Goal: Task Accomplishment & Management: Manage account settings

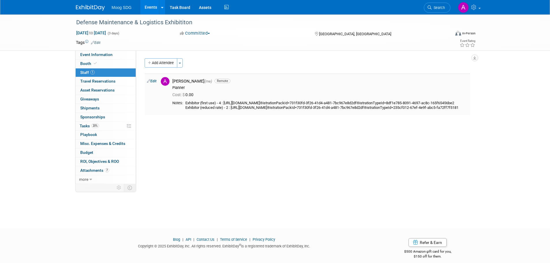
click at [225, 107] on div "Exhibitor (first use) - 4 : https://events.sae.org/rygka8?environment=P2®istrat…" at bounding box center [326, 106] width 282 height 10
click at [169, 66] on button "Add Attendee" at bounding box center [161, 62] width 33 height 9
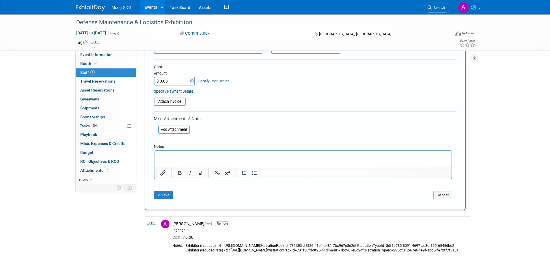
scroll to position [146, 0]
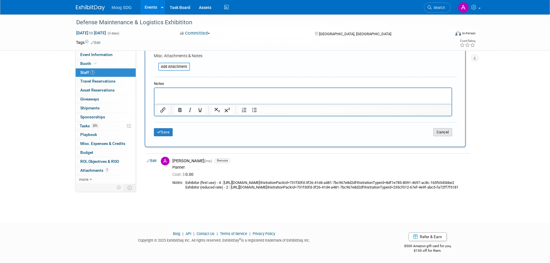
click at [449, 128] on button "Cancel" at bounding box center [442, 132] width 19 height 8
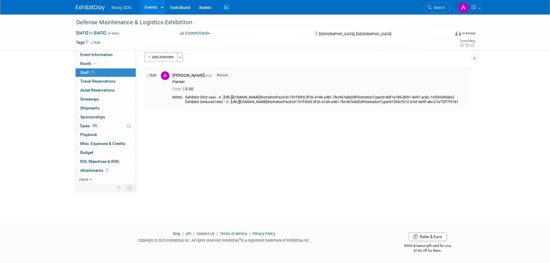
scroll to position [0, 0]
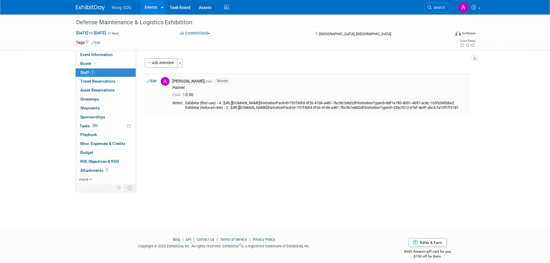
click at [153, 83] on link "Edit" at bounding box center [152, 81] width 10 height 4
select select "069fa6ef-8ac9-4cd1-9349-73d4f6acd04e"
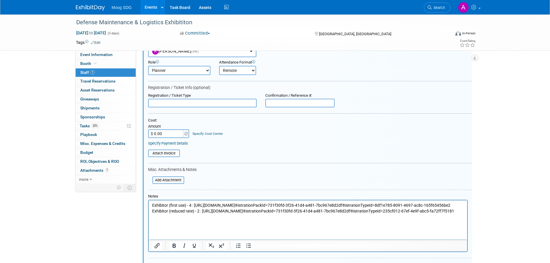
scroll to position [122, 0]
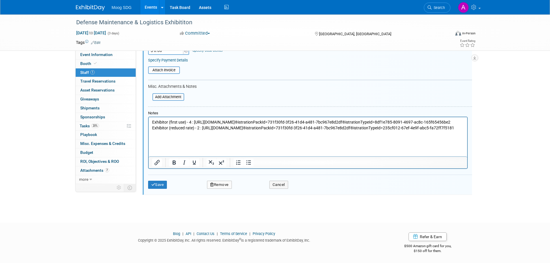
click at [245, 131] on html "Exhibitor (first use) - 4 : https://events.sae.org/rygka8?environment=P2®istrat…" at bounding box center [307, 124] width 319 height 14
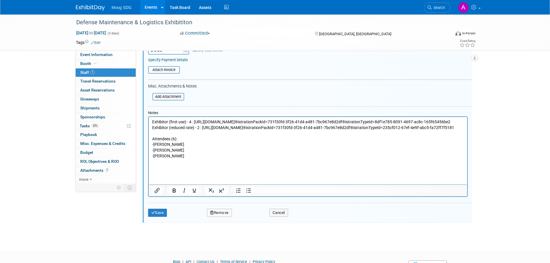
click at [176, 159] on p "-Allen Ruef" at bounding box center [308, 156] width 312 height 6
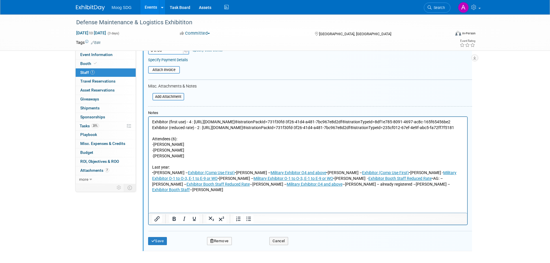
drag, startPoint x: 190, startPoint y: 183, endPoint x: 240, endPoint y: 182, distance: 49.4
click at [240, 182] on p "•Tom Klementowski – Exhibitor (Comp Use First) •Randy Hull – Military Exhibitor…" at bounding box center [308, 181] width 312 height 23
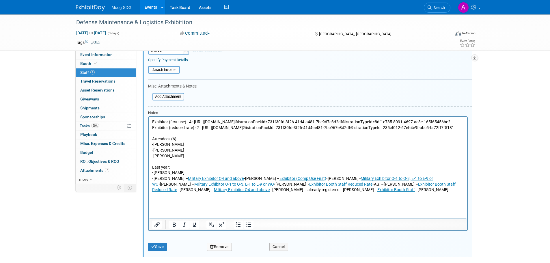
click at [174, 188] on p "•Randy Hull – Military Exhibitor O4 and above •Amy Garrett – Exhibitor (Comp Us…" at bounding box center [308, 184] width 312 height 17
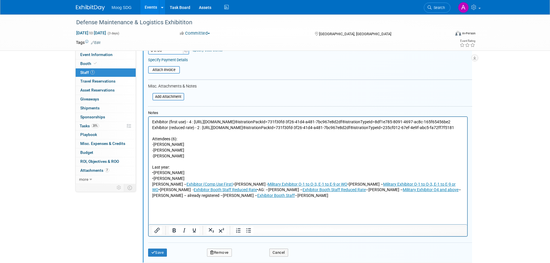
click at [154, 182] on p "•Randy Hull" at bounding box center [308, 179] width 312 height 6
click at [153, 176] on p "•Tom Klementowski" at bounding box center [308, 173] width 312 height 6
drag, startPoint x: 175, startPoint y: 196, endPoint x: 228, endPoint y: 193, distance: 53.2
click at [228, 193] on p "Amy Garrett – Exhibitor (Comp Use First) •Chris Spall - Military Exhibitor O-1 …" at bounding box center [308, 190] width 312 height 17
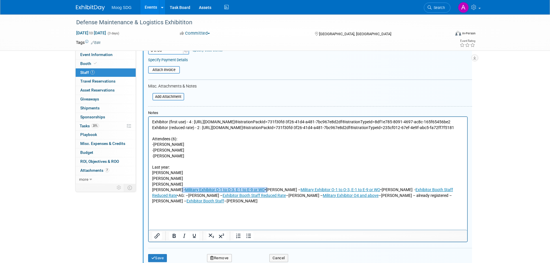
drag, startPoint x: 172, startPoint y: 201, endPoint x: 256, endPoint y: 202, distance: 83.8
click at [256, 202] on p "Chris Spall - Military Exhibitor O-1 to O-3, E-1 to E-9 or WO •Kevin Dailey – M…" at bounding box center [308, 195] width 312 height 17
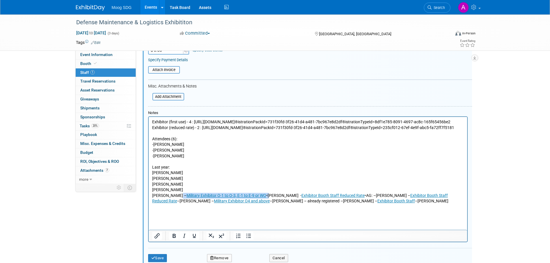
drag, startPoint x: 175, startPoint y: 206, endPoint x: 260, endPoint y: 206, distance: 84.6
click at [260, 204] on p "Kevin Dailey – Military Exhibitor O-1 to O-3, E-1 to E-9 or WO •Greg Zyla - Exh…" at bounding box center [308, 198] width 312 height 11
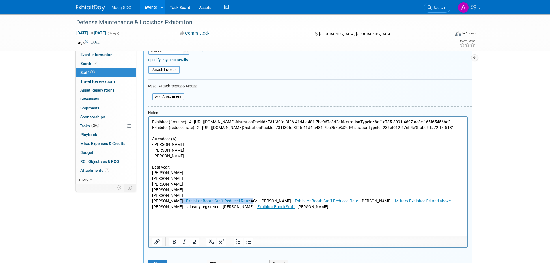
drag, startPoint x: 171, startPoint y: 212, endPoint x: 238, endPoint y: 211, distance: 67.0
click at [238, 210] on p "Greg Zyla - Exhibitor Booth Staff Reduced Rate •AG: –Joe Dillsworth – Exhibitor…" at bounding box center [308, 203] width 312 height 11
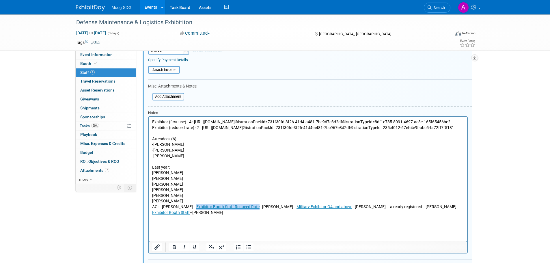
drag, startPoint x: 189, startPoint y: 216, endPoint x: 256, endPoint y: 217, distance: 66.7
click at [256, 215] on p "AG: –Joe Dillsworth – Exhibitor Booth Staff Reduced Rate –Phil Wray – Military …" at bounding box center [308, 209] width 312 height 11
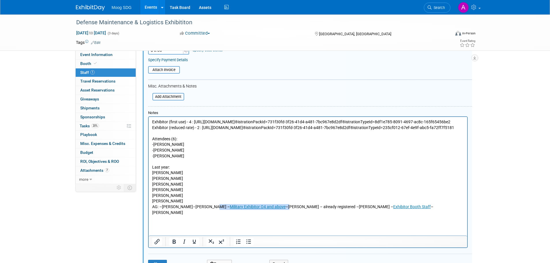
drag, startPoint x: 209, startPoint y: 217, endPoint x: 273, endPoint y: 217, distance: 63.8
click at [273, 215] on p "AG: –Joe Dillsworth –Phil Wray – Military Exhibitor O4 and above –Dave Brodzins…" at bounding box center [308, 209] width 312 height 11
click at [266, 209] on link "Military Exhibitor O4 and above" at bounding box center [258, 206] width 56 height 5
drag, startPoint x: 269, startPoint y: 217, endPoint x: 211, endPoint y: 219, distance: 58.1
click at [211, 215] on p "AG: –Joe Dillsworth –Phil Wray – Military Exhibitor O4 and above –Dave Brodzins…" at bounding box center [308, 209] width 312 height 11
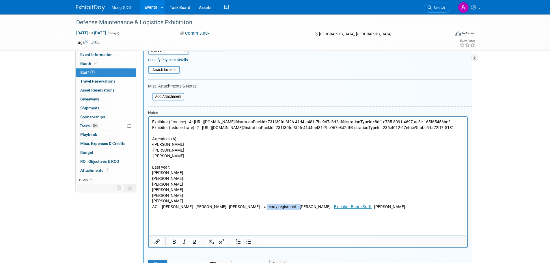
drag, startPoint x: 244, startPoint y: 217, endPoint x: 278, endPoint y: 216, distance: 34.1
click at [278, 210] on p "AG: –Joe Dillsworth –Phil Wray –Dave Brodzinski – already registered –Janelle S…" at bounding box center [308, 207] width 312 height 6
drag, startPoint x: 279, startPoint y: 217, endPoint x: 317, endPoint y: 217, distance: 38.7
click at [317, 210] on p "AG: –Joe Dillsworth –Phil Wray –Dave Brodzinski –Janelle Stafford – Exhibitor B…" at bounding box center [308, 207] width 312 height 6
click at [278, 210] on p "AG: –Joe Dillsworth –Phil Wray –Dave Brodzinski –Janelle Stafford –Keith Weinsa…" at bounding box center [308, 207] width 312 height 6
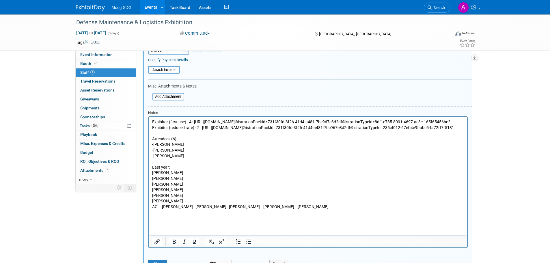
click at [185, 204] on p "Greg Zyla" at bounding box center [308, 201] width 312 height 6
click at [191, 210] on p "AG: –Joe Dillsworth –Phil Wray –Dave Brodzinski –Janelle Stafford – Keith Weins…" at bounding box center [308, 207] width 312 height 6
click at [251, 199] on p "Kevin Dailey" at bounding box center [308, 196] width 312 height 6
click at [152, 176] on p "Tom Klementowski" at bounding box center [308, 173] width 312 height 6
click at [152, 182] on p "Randy Hull" at bounding box center [308, 179] width 312 height 6
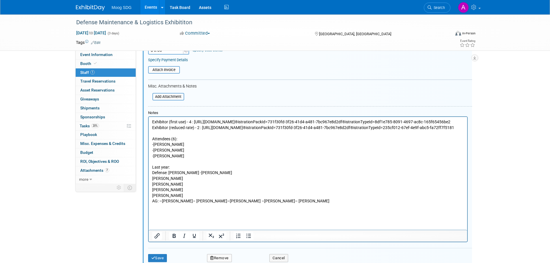
click at [152, 182] on p "Amy Garrett" at bounding box center [308, 179] width 312 height 6
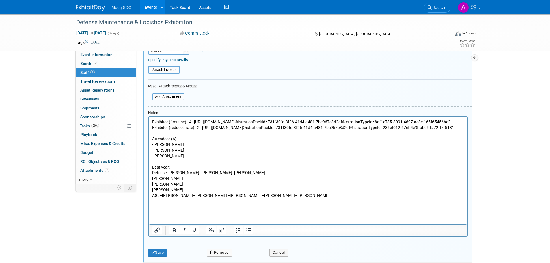
click at [150, 191] on html "Exhibitor (first use) - 4 : https://events.sae.org/rygka8?environment=P2®istrat…" at bounding box center [307, 157] width 319 height 81
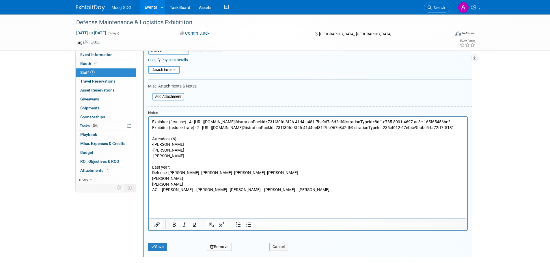
click at [152, 182] on p "Kevin Dailey" at bounding box center [308, 179] width 312 height 6
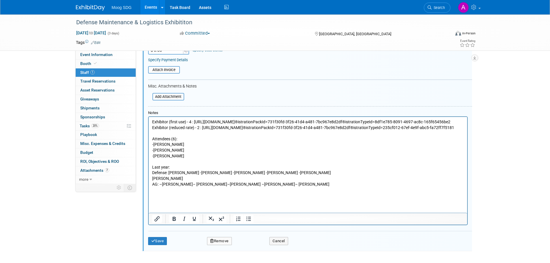
click at [152, 182] on p "Greg Zyla" at bounding box center [308, 179] width 312 height 6
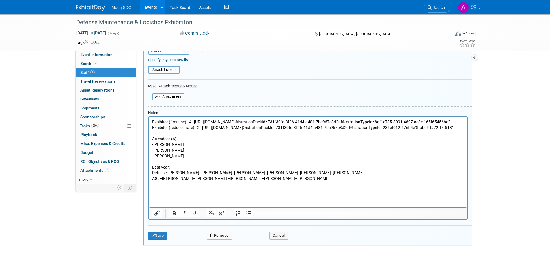
click at [278, 182] on p "AG: –Joe Dillsworth – Phil Wray –Dave Brodzinski –Janelle Stafford – Keith Wein…" at bounding box center [308, 179] width 312 height 6
click at [245, 182] on p "AG: –Joe Dillsworth – Phil Wray –Dave Brodzinski –Janelle Stafford - Keith Wein…" at bounding box center [308, 179] width 312 height 6
click at [212, 182] on p "AG: –Joe Dillsworth – Phil Wray –Dave Brodzinski - Janelle Stafford - Keith Wei…" at bounding box center [308, 179] width 312 height 6
click at [192, 182] on p "AG: –Joe Dillsworth – Phil Wray - Dave Brodzinski - Janelle Stafford - Keith We…" at bounding box center [308, 179] width 312 height 6
click at [163, 182] on p "AG: –Joe Dillsworth - Phil Wray - Dave Brodzinski - Janelle Stafford - Keith We…" at bounding box center [308, 179] width 312 height 6
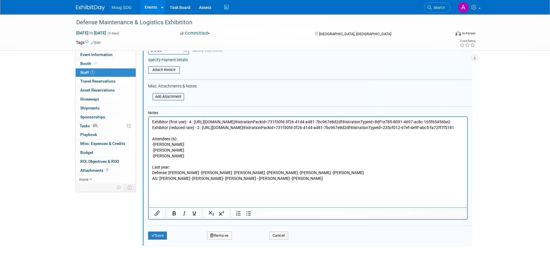
click at [238, 159] on p "-Allen Ruef" at bounding box center [308, 156] width 312 height 6
click at [165, 238] on button "Save" at bounding box center [157, 236] width 19 height 8
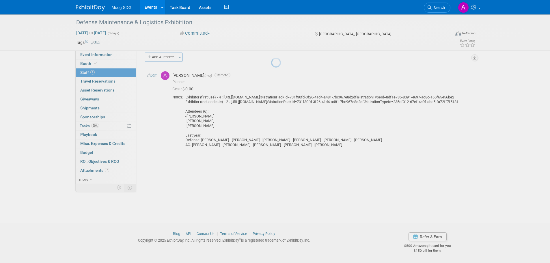
scroll to position [6, 0]
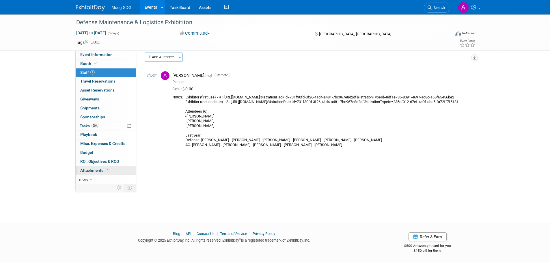
click at [97, 171] on span "Attachments 7" at bounding box center [94, 170] width 29 height 5
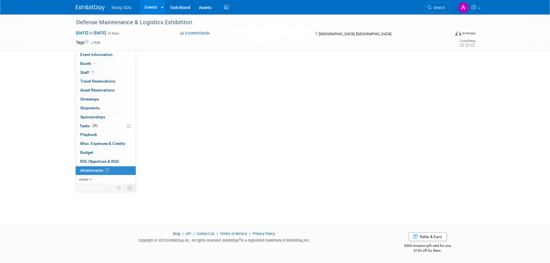
scroll to position [0, 0]
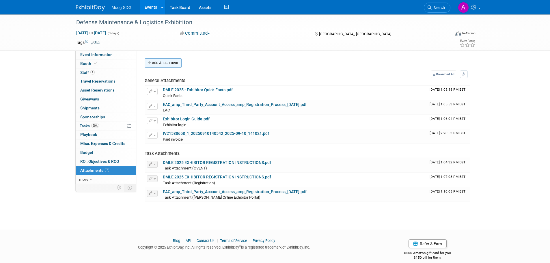
click at [161, 67] on button "Add Attachment" at bounding box center [163, 62] width 37 height 9
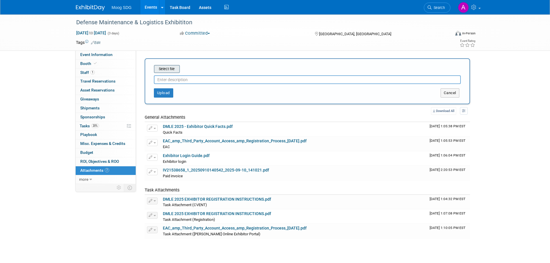
click at [166, 69] on input "file" at bounding box center [145, 69] width 69 height 7
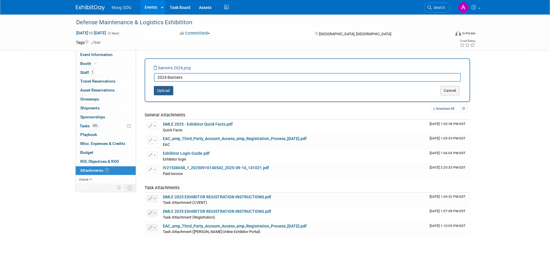
type input "2024 Banners"
click at [170, 88] on button "Upload" at bounding box center [163, 90] width 19 height 9
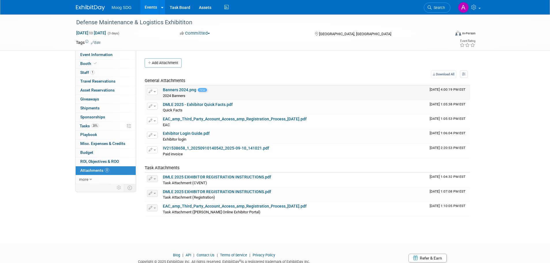
click at [179, 90] on link "Banners 2024.png" at bounding box center [179, 89] width 33 height 5
drag, startPoint x: 90, startPoint y: 72, endPoint x: 92, endPoint y: 74, distance: 3.3
click at [90, 72] on span "Staff 1" at bounding box center [87, 72] width 14 height 5
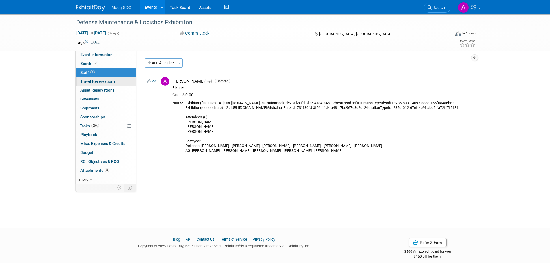
click at [97, 79] on span "Travel Reservations 0" at bounding box center [97, 81] width 35 height 5
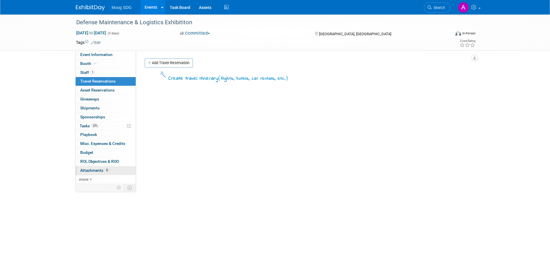
click at [90, 171] on span "Attachments 8" at bounding box center [94, 170] width 29 height 5
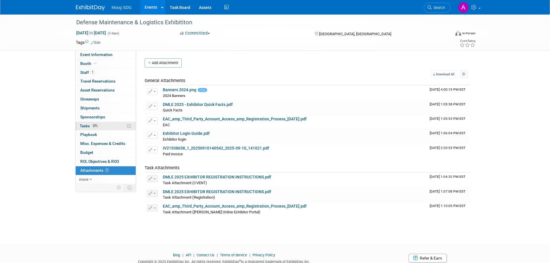
click at [104, 126] on link "20% Tasks 20%" at bounding box center [106, 126] width 60 height 9
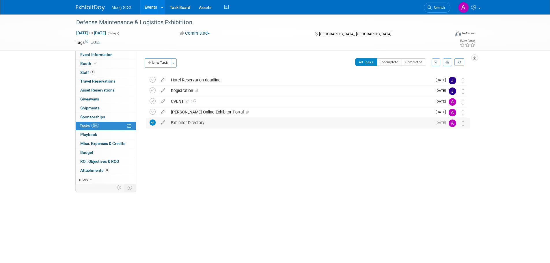
click at [243, 123] on div "Exhibitor Directory" at bounding box center [300, 123] width 264 height 10
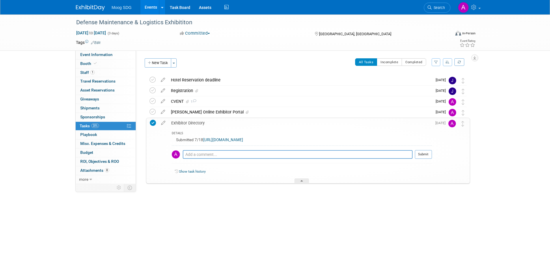
click at [491, 170] on div "Defense Maintenance & Logistics Exhibititon Dec 9, 2025 to Dec 11, 2025 (3 days…" at bounding box center [275, 116] width 550 height 205
click at [188, 125] on div "Exhibitor Directory" at bounding box center [300, 123] width 264 height 10
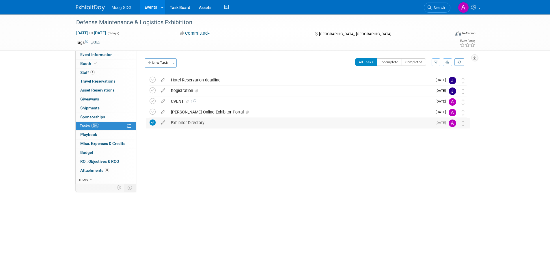
click at [188, 125] on div "Exhibitor Directory" at bounding box center [300, 123] width 264 height 10
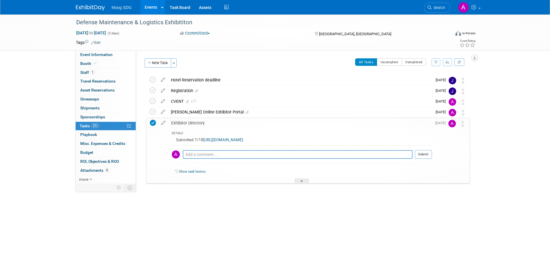
click at [188, 125] on div "Exhibitor Directory" at bounding box center [300, 123] width 264 height 10
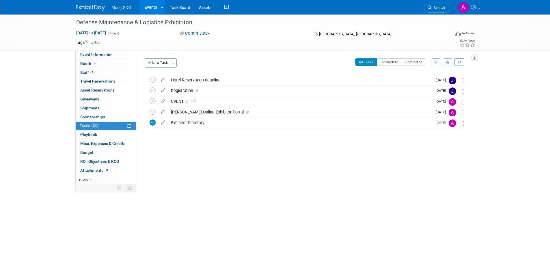
click at [218, 141] on div "Defense Maintenance & Logistics Exhibititon Louisville, KY Dec 9, 2025 to Dec 1…" at bounding box center [306, 113] width 327 height 77
click at [247, 101] on div "CVENT 1" at bounding box center [300, 101] width 264 height 10
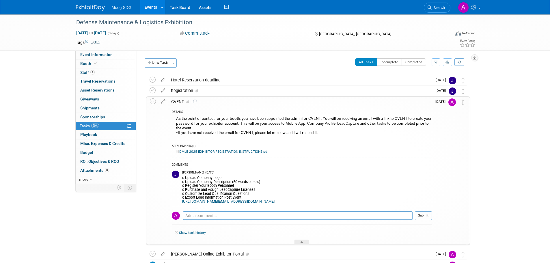
click at [247, 101] on div "CVENT 1" at bounding box center [300, 102] width 264 height 10
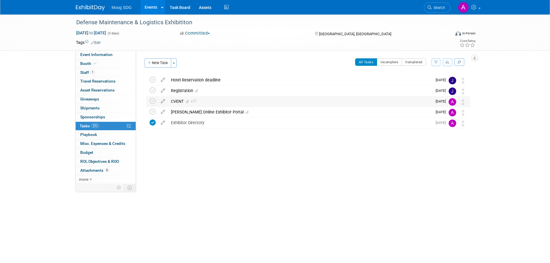
click at [247, 101] on div "CVENT 1" at bounding box center [300, 101] width 264 height 10
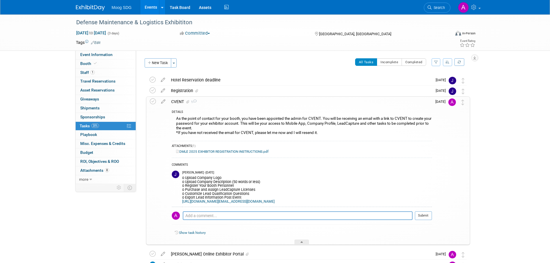
click at [247, 101] on div "CVENT 1" at bounding box center [300, 102] width 264 height 10
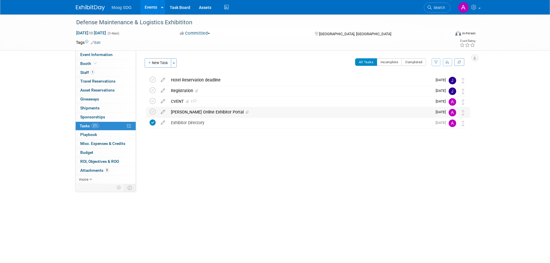
click at [241, 111] on div "Shepard Online Exhibitor Portal" at bounding box center [300, 112] width 264 height 10
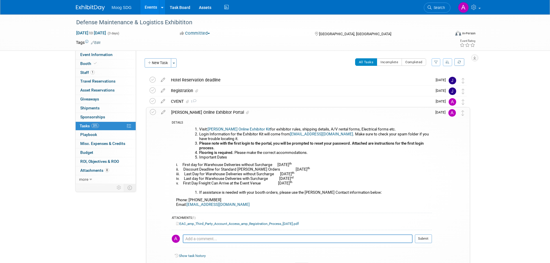
click at [241, 111] on div "Shepard Online Exhibitor Portal" at bounding box center [300, 112] width 264 height 10
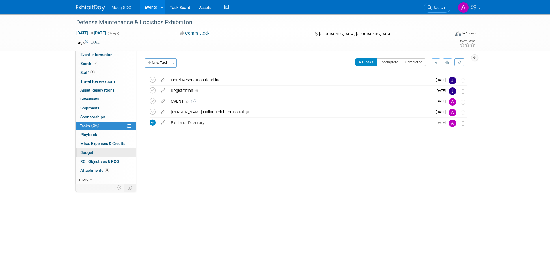
click at [110, 151] on link "Budget" at bounding box center [106, 152] width 60 height 9
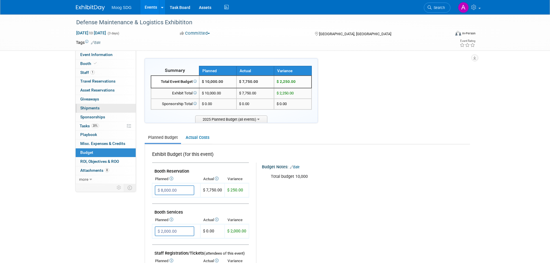
click at [102, 109] on link "0 Shipments 0" at bounding box center [106, 108] width 60 height 9
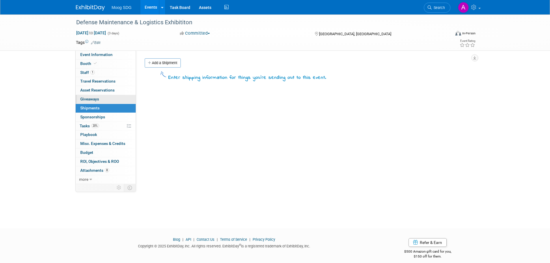
click at [108, 96] on link "0 Giveaways 0" at bounding box center [106, 99] width 60 height 9
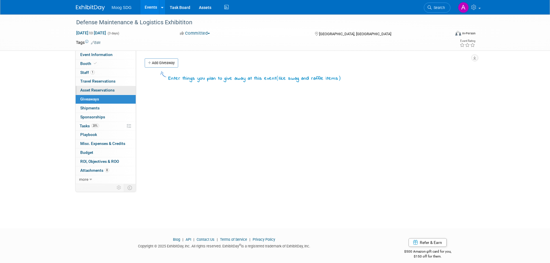
click at [93, 89] on span "Asset Reservations 0" at bounding box center [97, 90] width 34 height 5
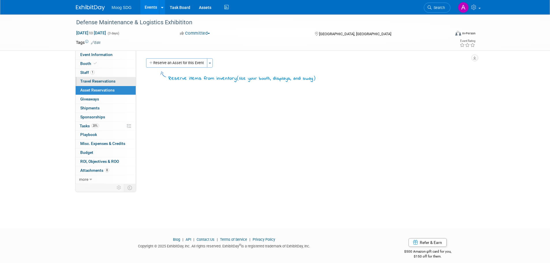
click at [107, 78] on link "0 Travel Reservations 0" at bounding box center [106, 81] width 60 height 9
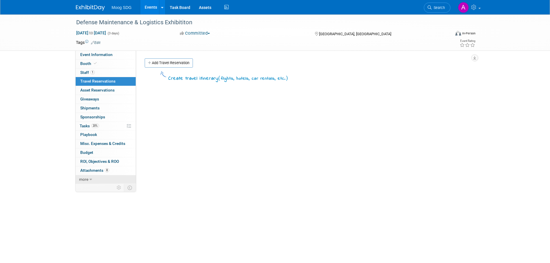
click at [76, 181] on link "more" at bounding box center [106, 179] width 60 height 9
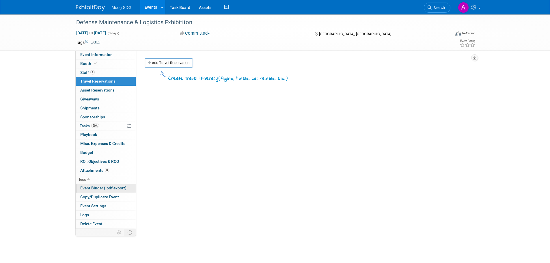
click at [101, 187] on span "Event Binder (.pdf export)" at bounding box center [103, 188] width 46 height 5
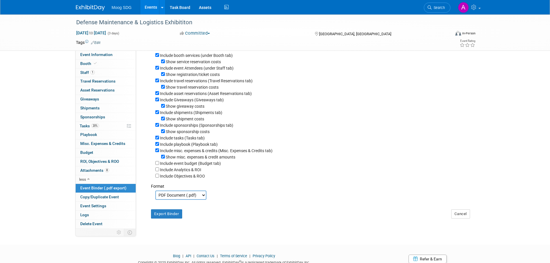
scroll to position [58, 0]
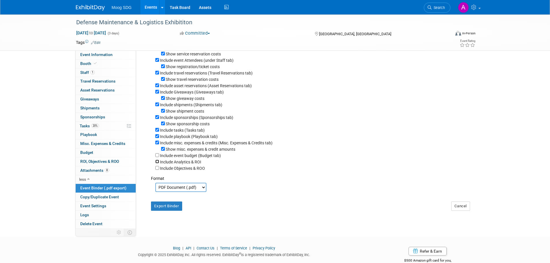
click at [158, 163] on input "Include Analytics & ROI" at bounding box center [157, 162] width 4 height 4
checkbox input "true"
click at [158, 170] on input "Include Objectives & ROO" at bounding box center [157, 168] width 4 height 4
checkbox input "true"
click at [173, 211] on button "Export Binder" at bounding box center [166, 206] width 31 height 9
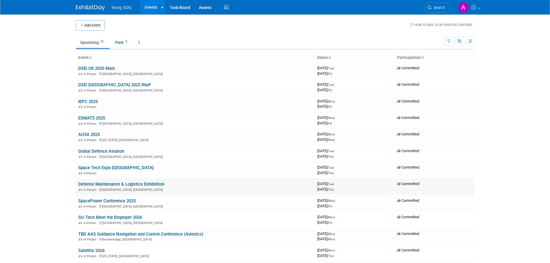
click at [96, 184] on link "Defense Maintenance & Logistics Exhibititon" at bounding box center [121, 184] width 86 height 5
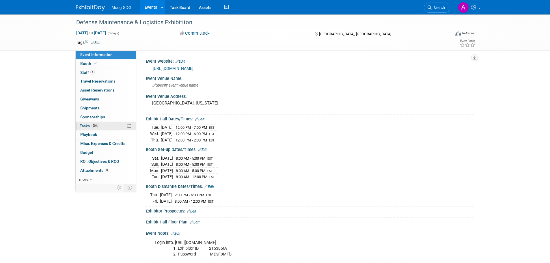
click at [90, 128] on span "Tasks 20%" at bounding box center [89, 126] width 19 height 5
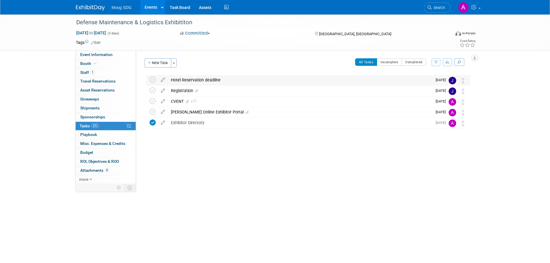
click at [202, 82] on div "Hotel Reservation deadline" at bounding box center [300, 80] width 264 height 10
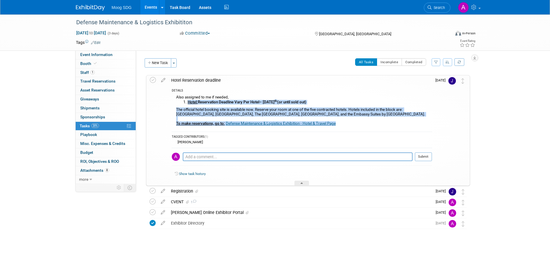
drag, startPoint x: 354, startPoint y: 126, endPoint x: 177, endPoint y: 102, distance: 178.8
click at [177, 102] on div "Also assigned to me if needed, Hotel: Reservation Deadline Vary Per Hotel– Nove…" at bounding box center [302, 111] width 260 height 35
copy div "Hotel: Reservation Deadline Vary Per Hotel– November 5 th (or until sold out) T…"
click at [100, 81] on span "Travel Reservations 0" at bounding box center [97, 81] width 35 height 5
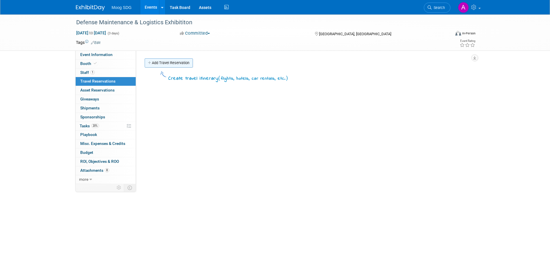
click at [171, 62] on link "Add Travel Reservation" at bounding box center [169, 62] width 48 height 9
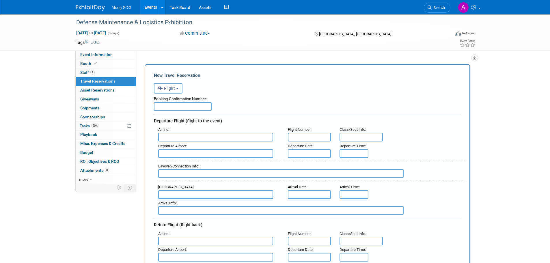
click at [170, 96] on div "Booking Confirmation Number:" at bounding box center [307, 98] width 307 height 9
click at [169, 92] on button "Flight" at bounding box center [168, 88] width 29 height 10
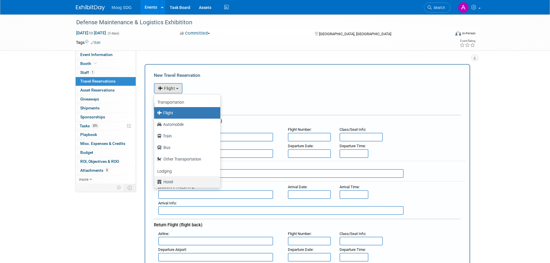
click at [172, 181] on label "Hotel" at bounding box center [185, 181] width 57 height 9
click at [155, 181] on input "Hotel" at bounding box center [153, 181] width 4 height 4
select select "6"
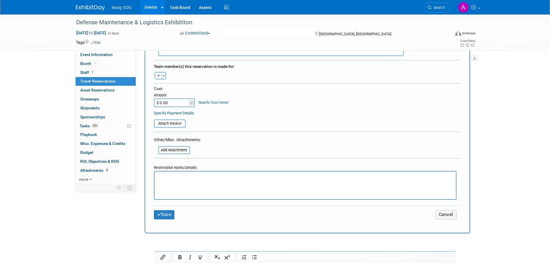
scroll to position [202, 0]
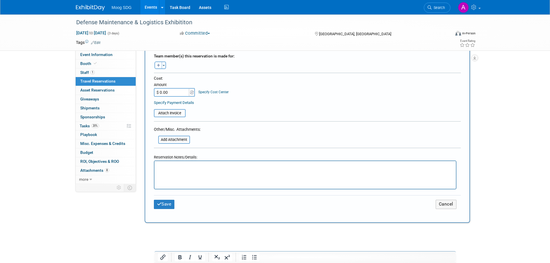
click at [164, 167] on p "Rich Text Area. Press ALT-0 for help." at bounding box center [305, 166] width 295 height 6
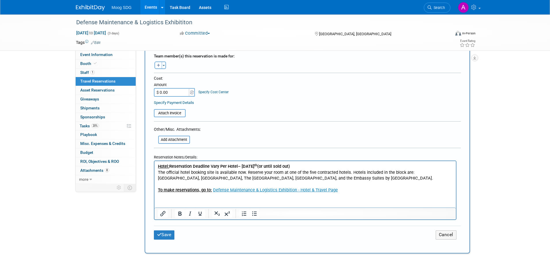
click at [252, 180] on p "The official hotel booking site is available now. Reserve your room at one of t…" at bounding box center [305, 182] width 295 height 24
click at [171, 235] on button "Save" at bounding box center [164, 234] width 21 height 9
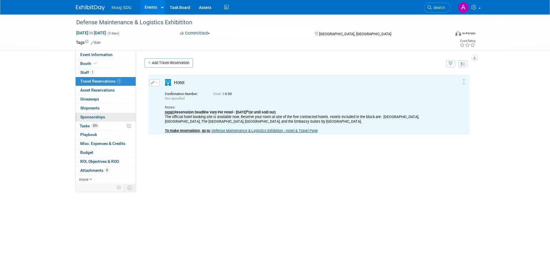
scroll to position [0, 0]
click at [101, 100] on link "0 Giveaways 0" at bounding box center [106, 99] width 60 height 9
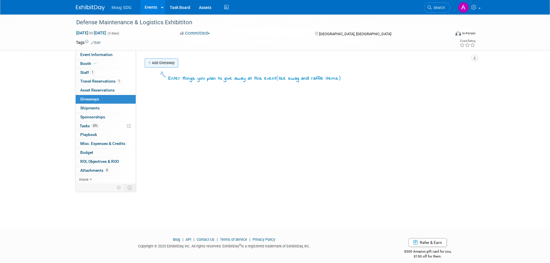
click at [154, 66] on link "Add Giveaway" at bounding box center [161, 62] width 33 height 9
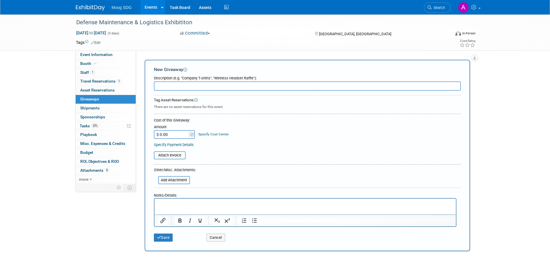
click at [171, 86] on input "text" at bounding box center [307, 85] width 307 height 9
click at [179, 207] on html at bounding box center [304, 203] width 301 height 8
click at [167, 237] on button "Save" at bounding box center [163, 238] width 19 height 8
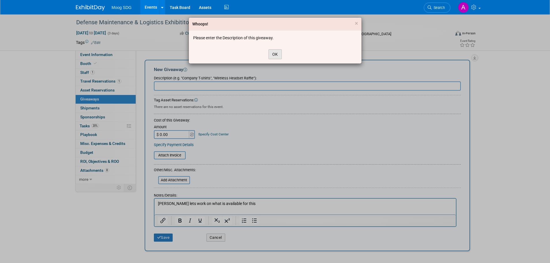
click at [275, 56] on button "OK" at bounding box center [275, 54] width 13 height 10
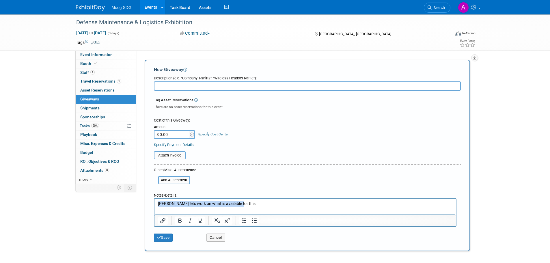
drag, startPoint x: 245, startPoint y: 206, endPoint x: 137, endPoint y: 192, distance: 108.6
click at [154, 199] on html "Jackie lets work on what is available for this" at bounding box center [304, 203] width 301 height 8
click at [184, 88] on input "text" at bounding box center [307, 85] width 307 height 9
paste input "Jackie lets work on what is available for this"
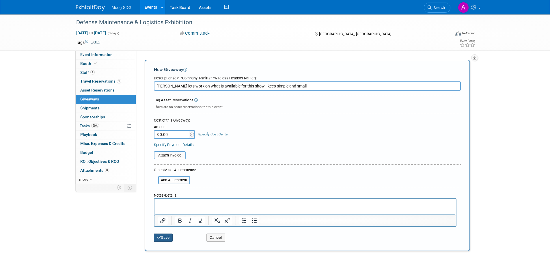
type input "Jackie lets work on what is available for this show - keep simple and small"
click at [166, 236] on button "Save" at bounding box center [163, 238] width 19 height 8
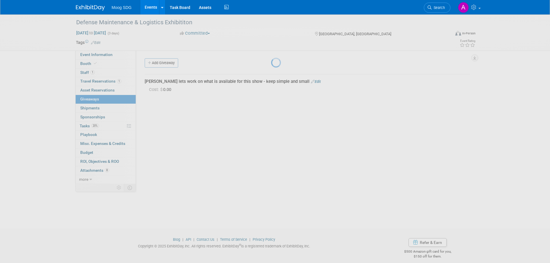
scroll to position [6, 0]
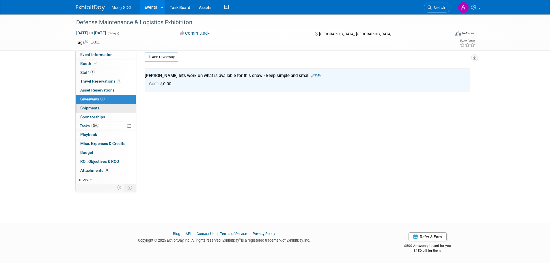
click at [99, 108] on span "Shipments 0" at bounding box center [89, 108] width 19 height 5
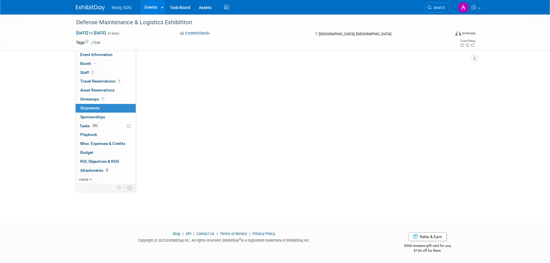
scroll to position [0, 0]
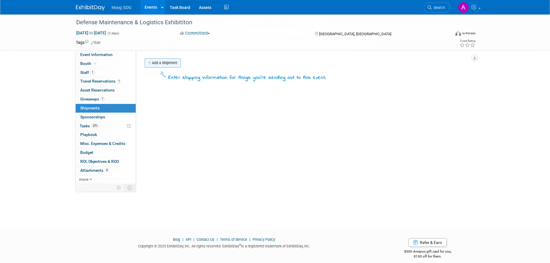
click at [156, 65] on link "Add a Shipment" at bounding box center [163, 62] width 36 height 9
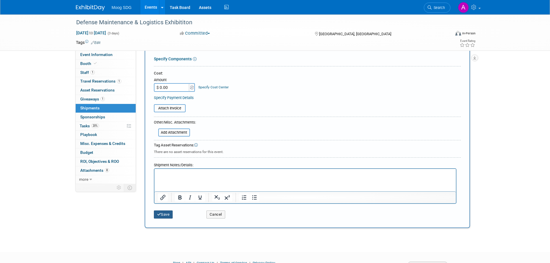
type input "Any Products? Hard Copies of Literature?"
click at [167, 213] on button "Save" at bounding box center [163, 215] width 19 height 8
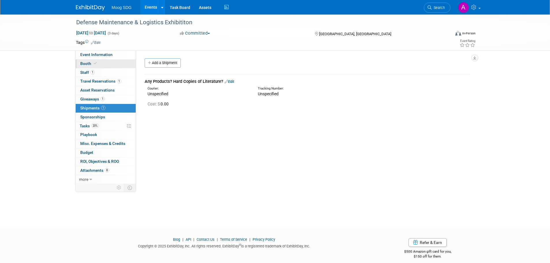
click at [98, 68] on link "Booth" at bounding box center [106, 63] width 60 height 9
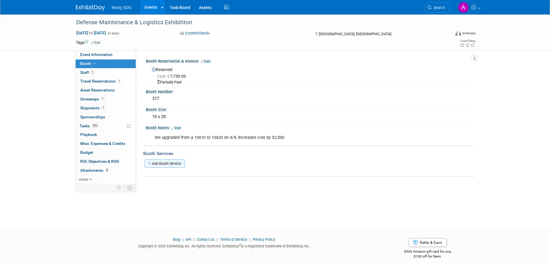
click at [157, 165] on link "Add Booth Service" at bounding box center [165, 163] width 40 height 8
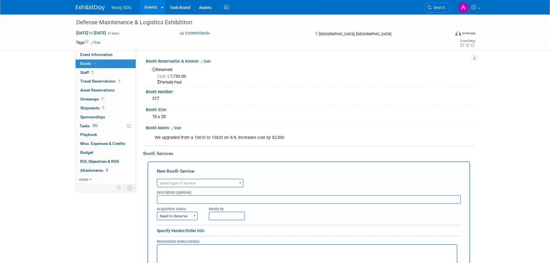
scroll to position [31, 0]
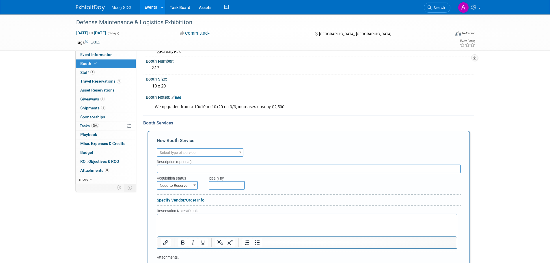
click at [182, 170] on input "text" at bounding box center [309, 169] width 304 height 9
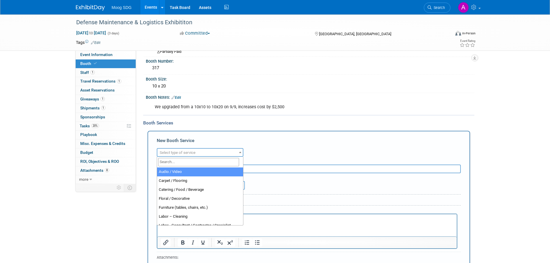
click at [180, 149] on span "Select type of service" at bounding box center [199, 153] width 85 height 8
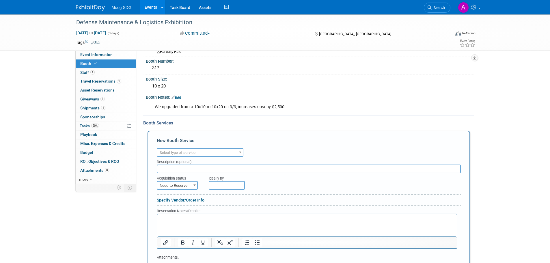
click at [179, 169] on input "text" at bounding box center [309, 169] width 304 height 9
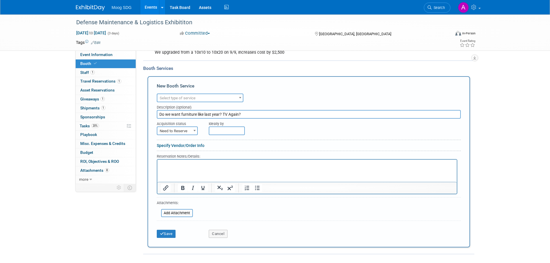
scroll to position [85, 0]
type input "Do we want furniture like last year? TV Again?"
click at [170, 237] on button "Save" at bounding box center [166, 234] width 19 height 8
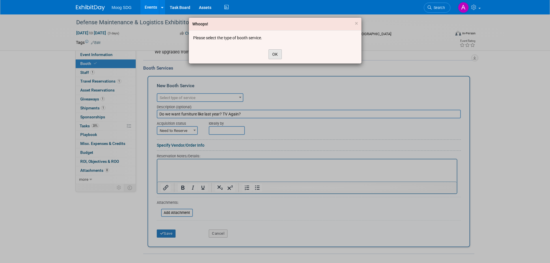
click at [272, 56] on button "OK" at bounding box center [275, 54] width 13 height 10
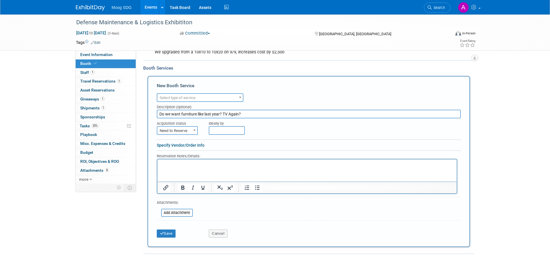
click at [230, 95] on span "Select type of service" at bounding box center [199, 98] width 85 height 8
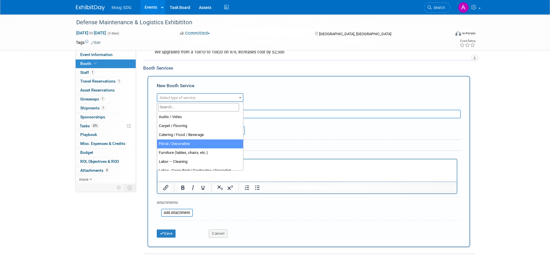
scroll to position [14, 0]
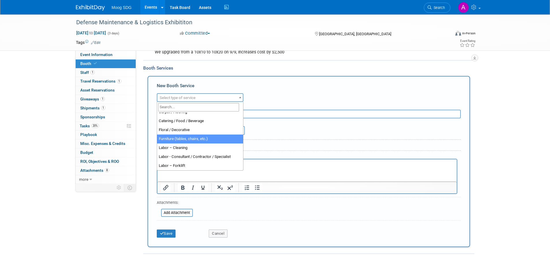
select select "6"
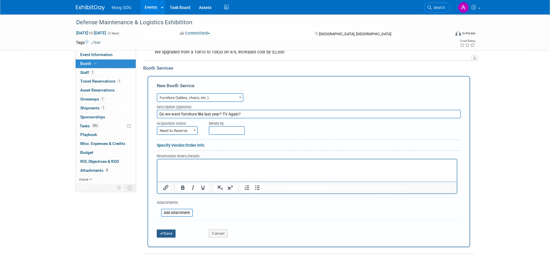
click at [172, 235] on button "Save" at bounding box center [166, 234] width 19 height 8
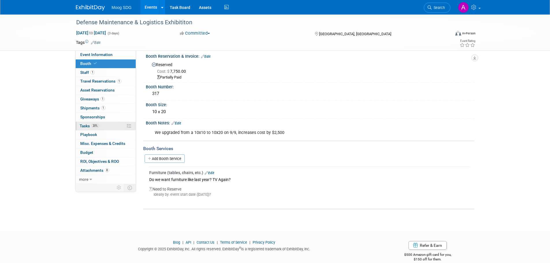
scroll to position [0, 0]
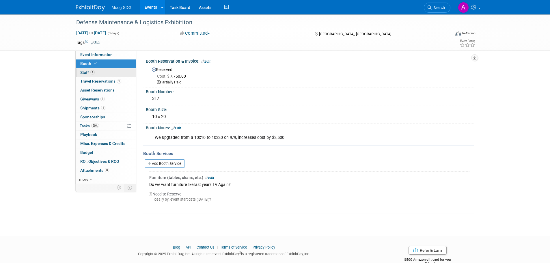
click at [114, 74] on link "1 Staff 1" at bounding box center [106, 72] width 60 height 9
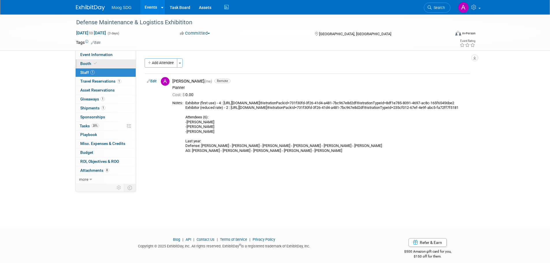
click at [113, 64] on link "Booth" at bounding box center [106, 63] width 60 height 9
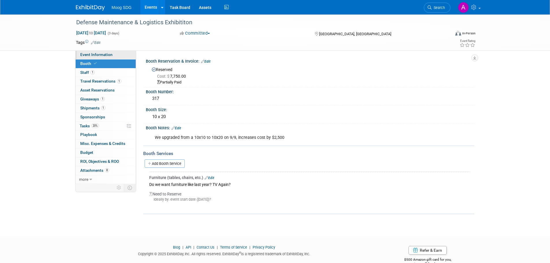
click at [105, 53] on span "Event Information" at bounding box center [96, 54] width 32 height 5
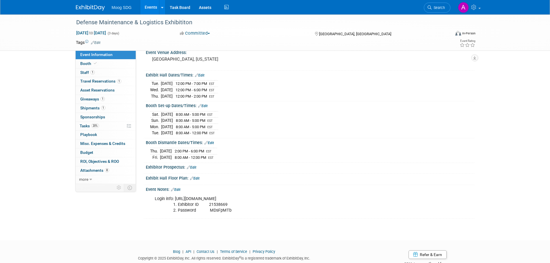
scroll to position [58, 0]
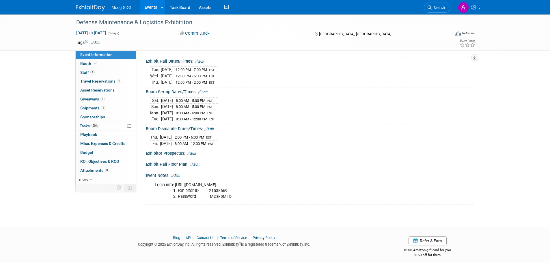
click at [199, 165] on link "Edit" at bounding box center [195, 165] width 10 height 4
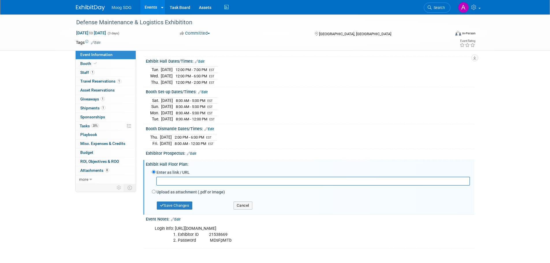
paste input "https://www.expocad.com/host/fx/sae/25dmle/exfx.html"
type input "https://www.expocad.com/host/fx/sae/25dmle/exfx.html"
click at [173, 204] on button "Save Changes" at bounding box center [175, 206] width 36 height 8
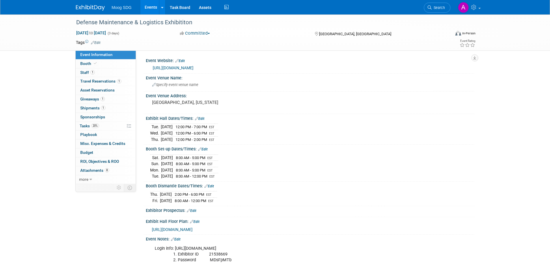
scroll to position [0, 0]
click at [214, 65] on div "https://www.sae.org/attend/defense-maintenance-and-logistics-exhibition" at bounding box center [311, 68] width 317 height 7
click at [193, 66] on link "https://www.sae.org/attend/defense-maintenance-and-logistics-exhibition" at bounding box center [173, 68] width 41 height 5
click at [182, 87] on span "Specify event venue name" at bounding box center [175, 85] width 46 height 4
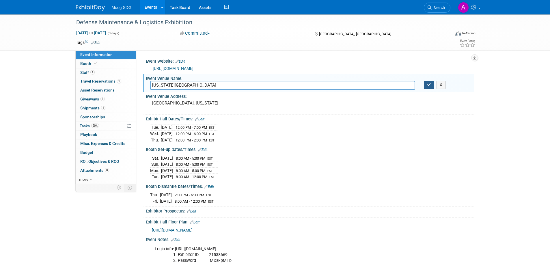
type input "Kentucky International Convention Center"
click at [430, 87] on button "button" at bounding box center [429, 85] width 10 height 8
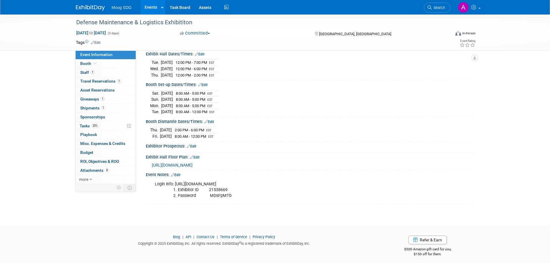
scroll to position [67, 0]
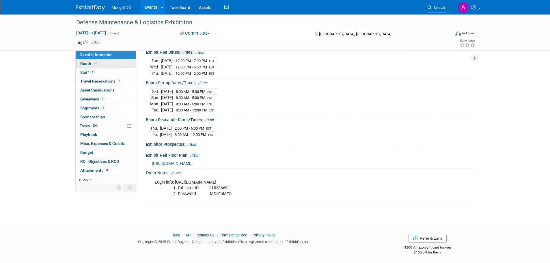
click at [105, 61] on link "Booth" at bounding box center [106, 63] width 60 height 9
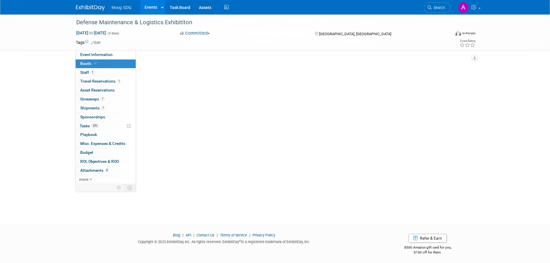
scroll to position [0, 0]
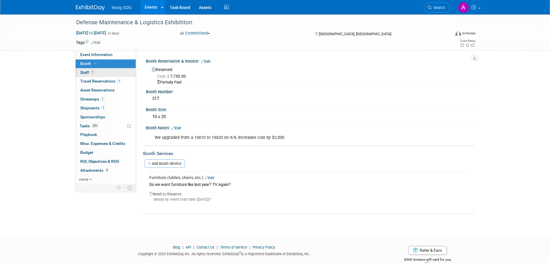
click at [106, 73] on link "1 Staff 1" at bounding box center [106, 72] width 60 height 9
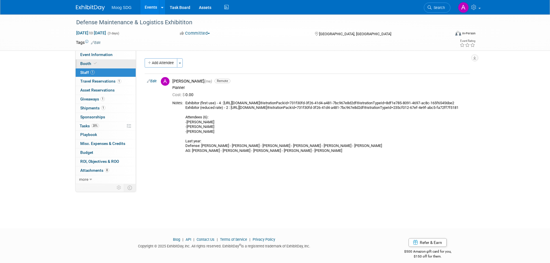
click at [108, 63] on link "Booth" at bounding box center [106, 63] width 60 height 9
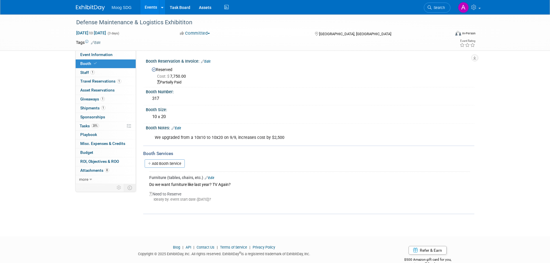
click at [209, 57] on div "Booth Reservation & Invoice: Edit" at bounding box center [310, 61] width 329 height 8
click at [208, 60] on link "Edit" at bounding box center [206, 61] width 10 height 4
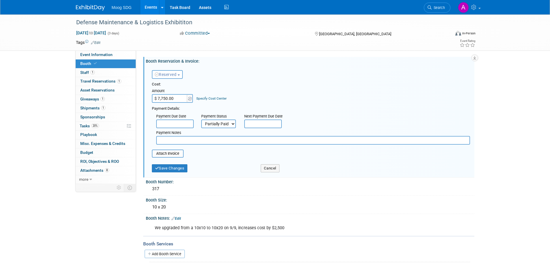
click at [216, 125] on select "Not Paid Yet Partially Paid Paid in Full" at bounding box center [218, 124] width 35 height 9
select select "1"
click at [201, 120] on select "Not Paid Yet Partially Paid Paid in Full" at bounding box center [218, 124] width 35 height 9
click at [181, 168] on button "Save Changes" at bounding box center [170, 168] width 36 height 8
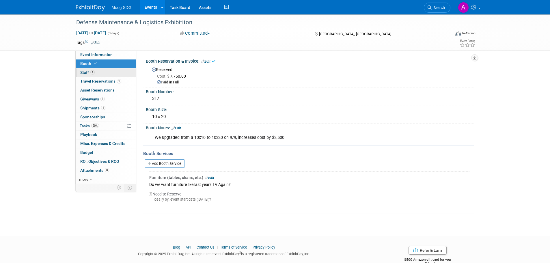
click at [116, 72] on link "1 Staff 1" at bounding box center [106, 72] width 60 height 9
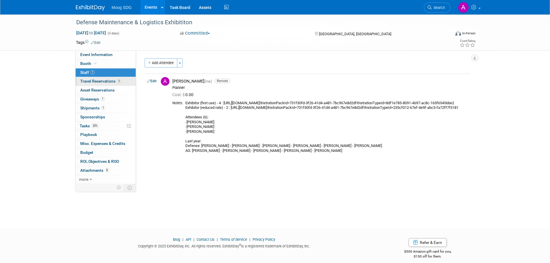
click at [113, 84] on link "1 Travel Reservations 1" at bounding box center [106, 81] width 60 height 9
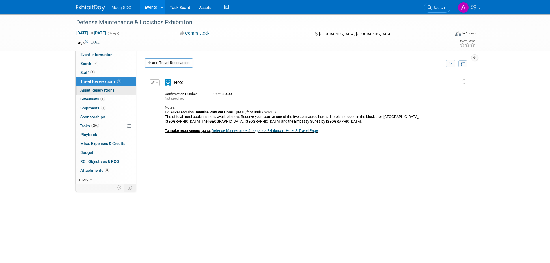
click at [115, 90] on link "0 Asset Reservations 0" at bounding box center [106, 90] width 60 height 9
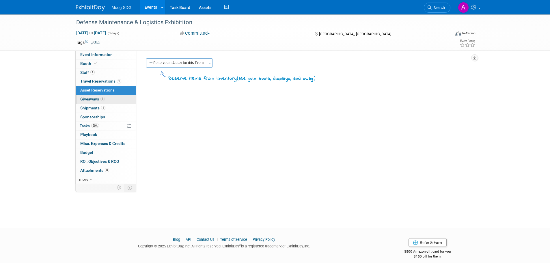
click at [113, 98] on link "1 Giveaways 1" at bounding box center [106, 99] width 60 height 9
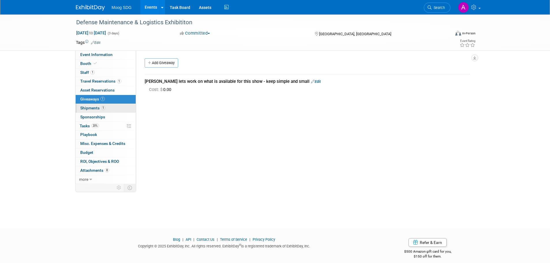
click at [116, 109] on link "1 Shipments 1" at bounding box center [106, 108] width 60 height 9
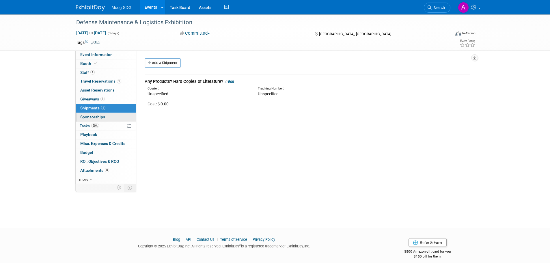
click at [114, 118] on link "0 Sponsorships 0" at bounding box center [106, 117] width 60 height 9
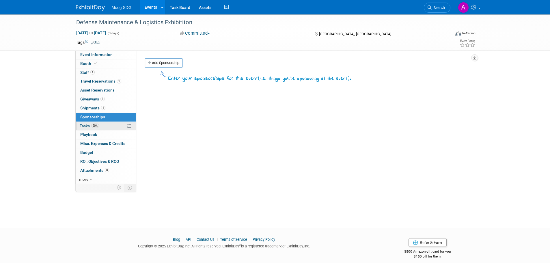
click at [114, 126] on link "20% Tasks 20%" at bounding box center [106, 126] width 60 height 9
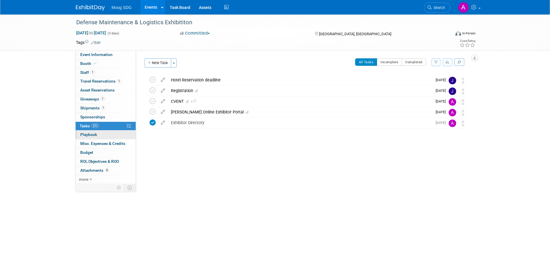
click at [116, 135] on link "0 Playbook 0" at bounding box center [106, 135] width 60 height 9
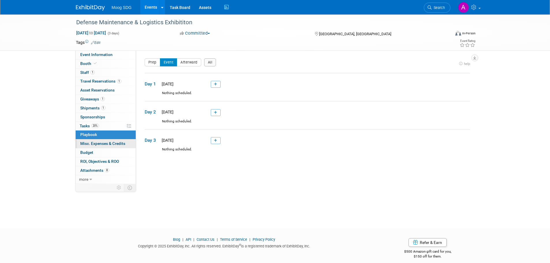
click at [116, 144] on span "Misc. Expenses & Credits 0" at bounding box center [102, 143] width 45 height 5
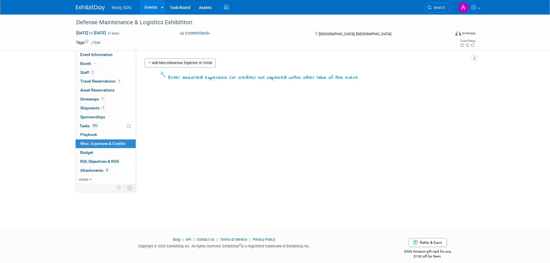
click at [116, 151] on link "Budget" at bounding box center [106, 152] width 60 height 9
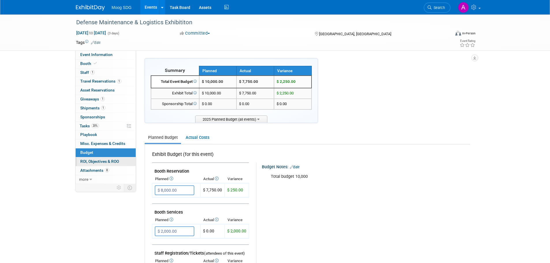
click at [115, 161] on span "ROI, Objectives & ROO 0" at bounding box center [99, 161] width 39 height 5
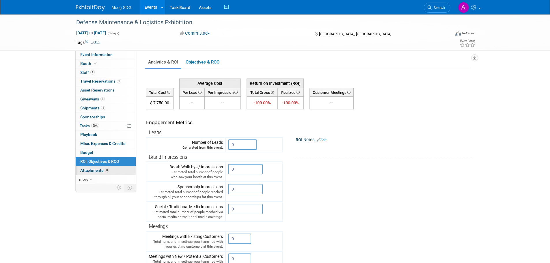
click at [114, 170] on link "8 Attachments 8" at bounding box center [106, 170] width 60 height 9
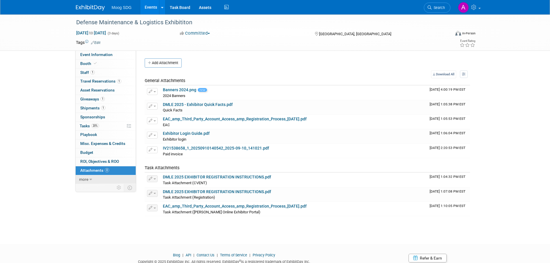
click at [85, 182] on link "more" at bounding box center [106, 179] width 60 height 9
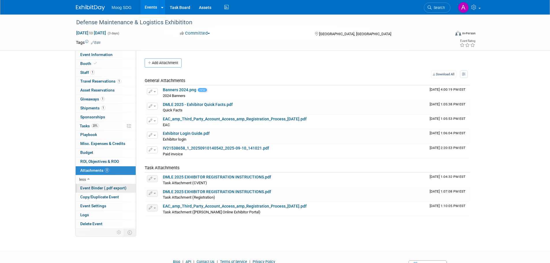
click at [85, 189] on span "Event Binder (.pdf export)" at bounding box center [103, 188] width 46 height 5
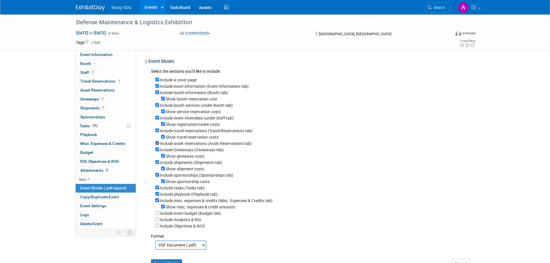
click at [157, 145] on input "Include asset reservations (Asset Reservations tab)" at bounding box center [157, 143] width 4 height 4
checkbox input "false"
click at [157, 177] on input "Include sponsorships (Sponsorships tab)" at bounding box center [157, 175] width 4 height 4
checkbox input "false"
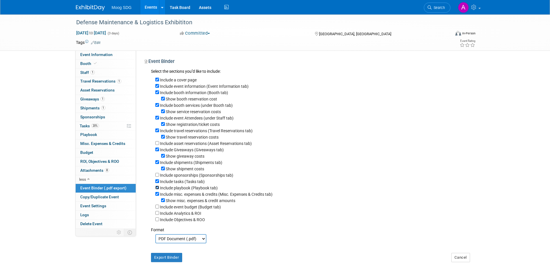
click at [155, 189] on input "Include playbook (Playbook tab)" at bounding box center [157, 188] width 4 height 4
checkbox input "false"
click at [158, 215] on input "Include Analytics & ROI" at bounding box center [157, 213] width 4 height 4
checkbox input "true"
click at [158, 221] on input "Include Objectives & ROO" at bounding box center [157, 219] width 4 height 4
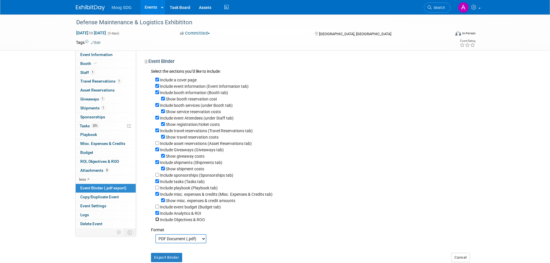
checkbox input "true"
click at [157, 196] on input "Include misc. expenses & credits (Misc. Expenses & Credits tab)" at bounding box center [157, 194] width 4 height 4
checkbox input "false"
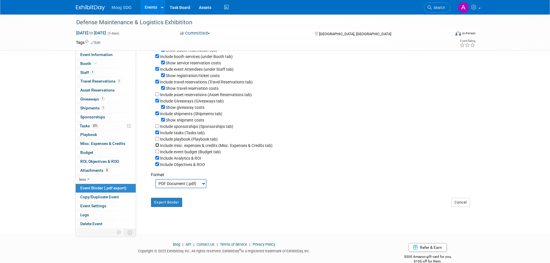
scroll to position [58, 0]
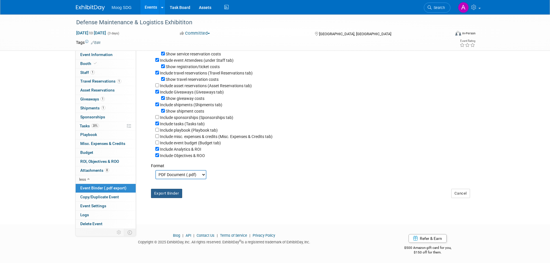
click at [164, 198] on button "Export Binder" at bounding box center [166, 193] width 31 height 9
